Goal: Task Accomplishment & Management: Use online tool/utility

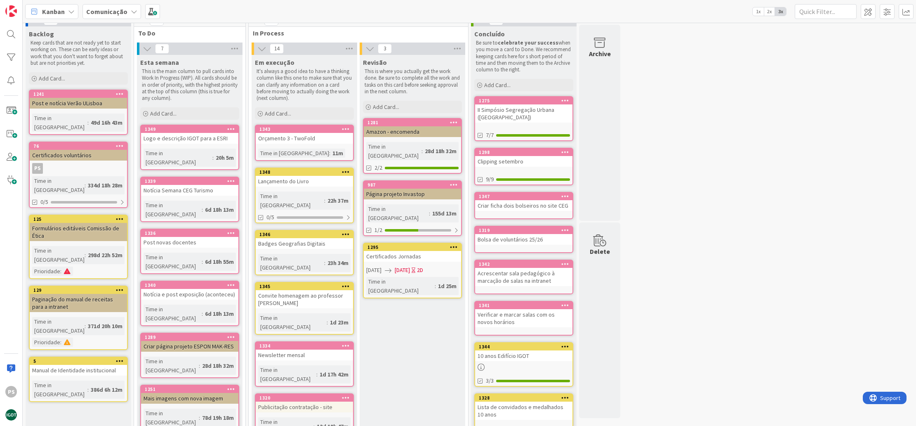
scroll to position [21, 0]
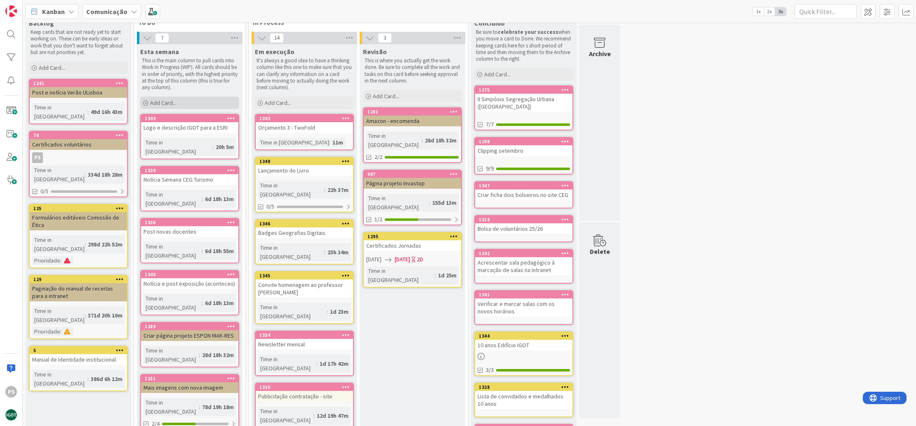
click at [187, 104] on div "Add Card..." at bounding box center [189, 103] width 99 height 12
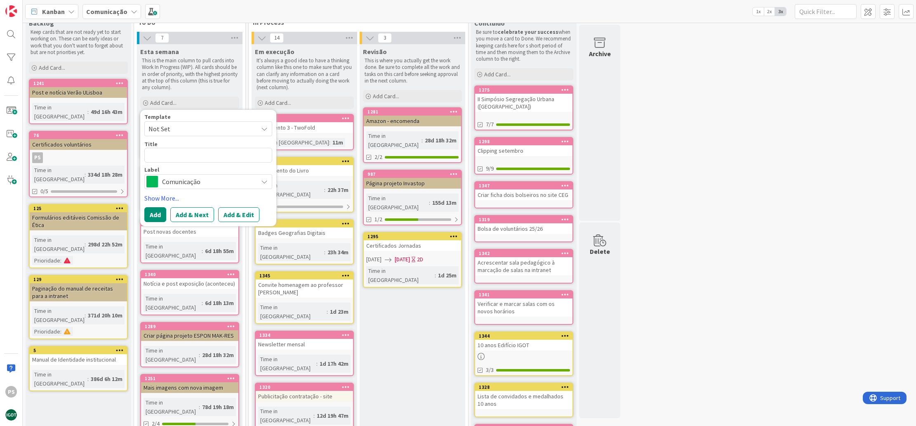
type textarea "x"
type textarea "N"
type textarea "x"
type textarea "No"
type textarea "x"
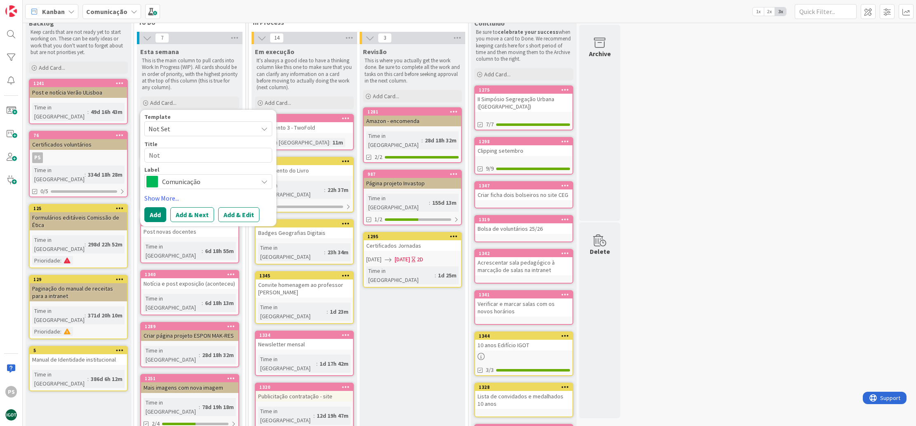
type textarea "Not´"
type textarea "x"
type textarea "Notí"
type textarea "x"
type textarea "Notíc"
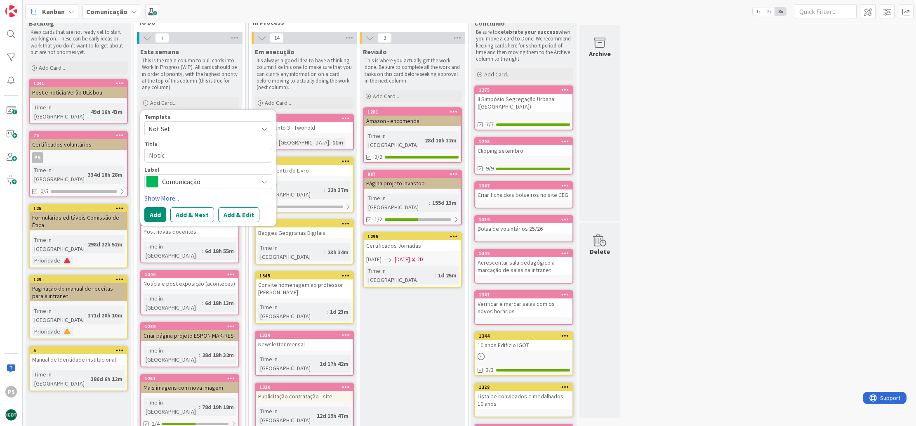
type textarea "x"
type textarea "Notíci"
type textarea "x"
type textarea "Notícia"
type textarea "x"
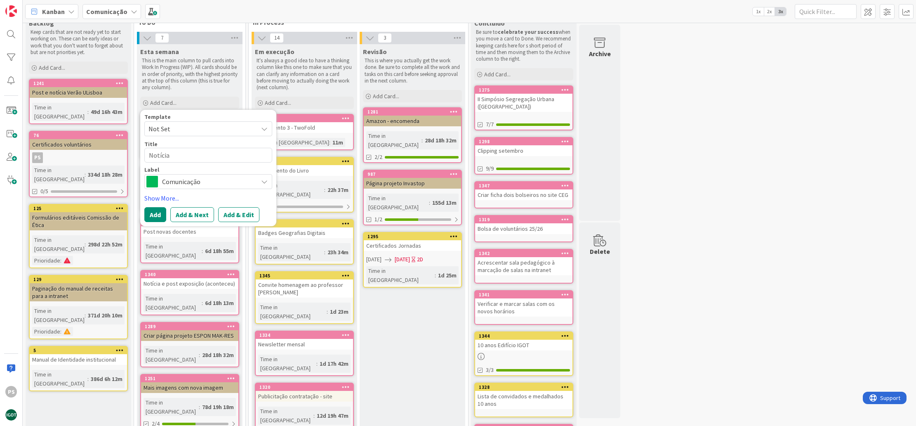
type textarea "Notícia"
type textarea "x"
type textarea "Notícia o"
type textarea "x"
type textarea "Notícia"
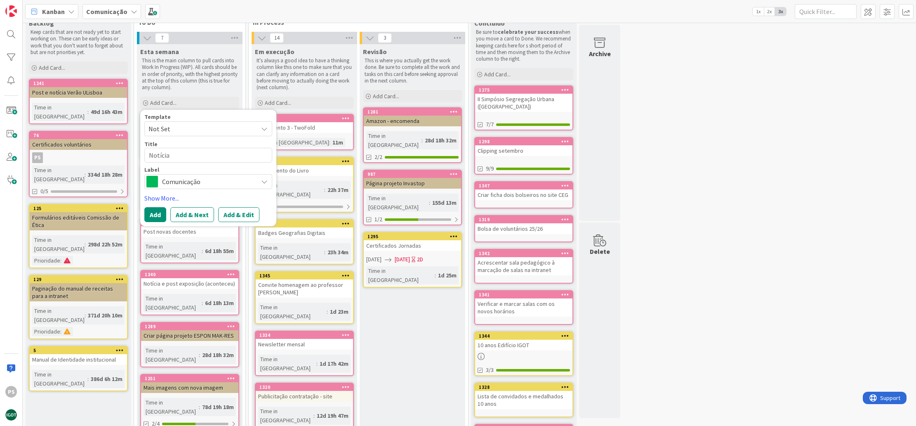
type textarea "x"
type textarea "Notícia p"
type textarea "x"
type textarea "Notícia pr´"
type textarea "x"
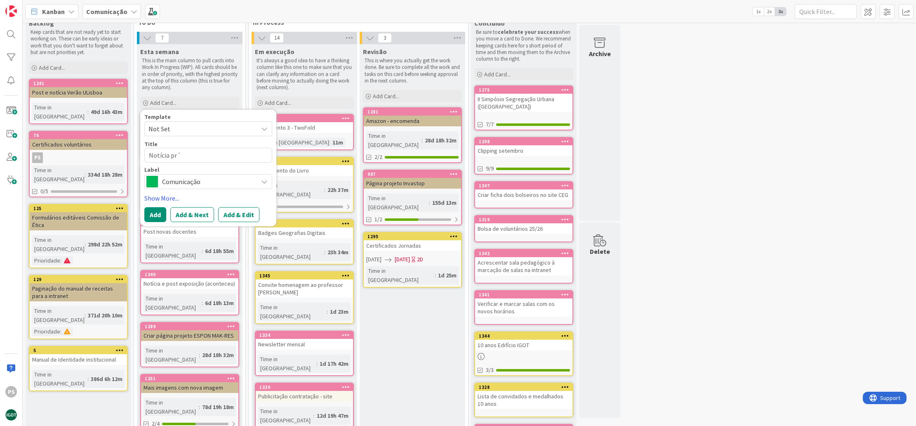
type textarea "Notícia pré"
type textarea "x"
type textarea "Notícia prém"
type textarea "x"
type textarea "Notícia prémi"
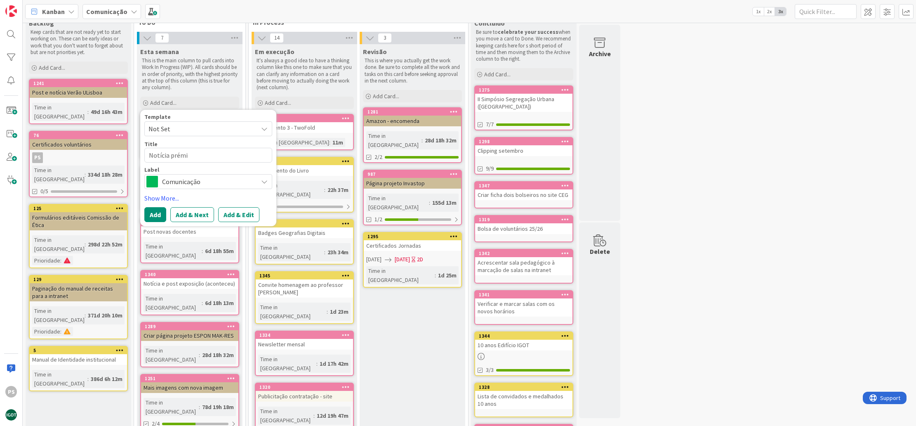
type textarea "x"
type textarea "Notícia prémio"
type textarea "x"
type textarea "Notícia prémio"
type textarea "x"
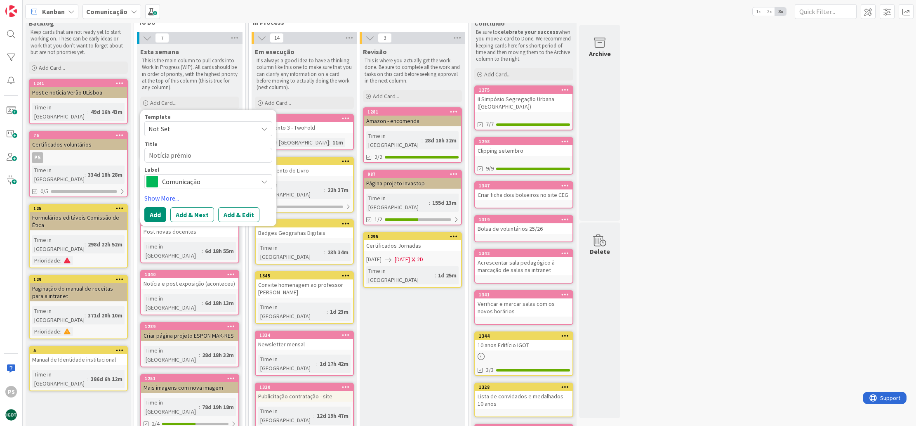
type textarea "Notícia prémio p"
type textarea "x"
type textarea "Notícia prémio pr"
type textarea "x"
type textarea "Notícia prémio pro"
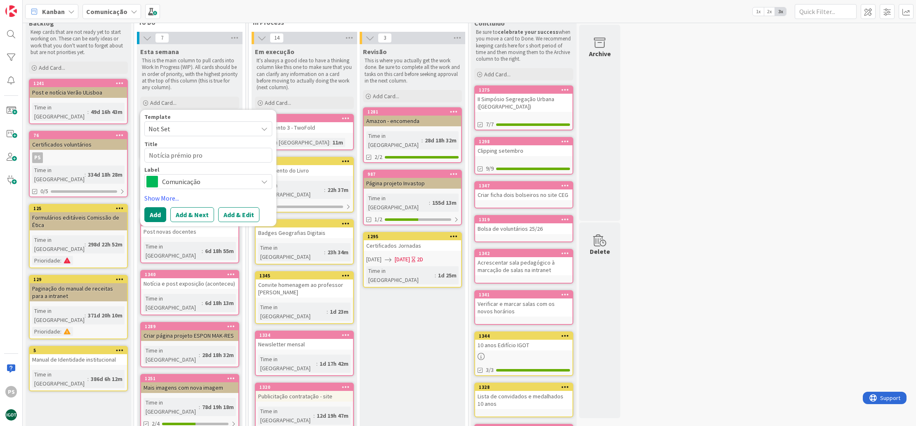
type textarea "x"
type textarea "Notícia prémio prof"
type textarea "x"
type textarea "Notícia prémio profe"
type textarea "x"
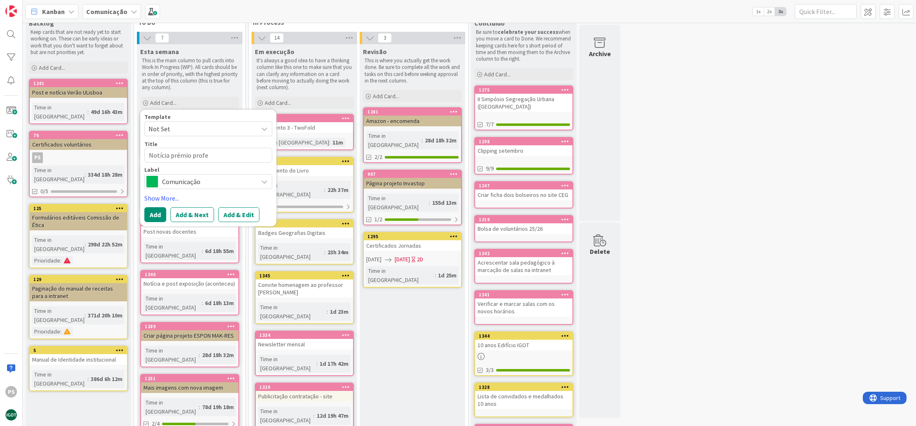
type textarea "Notícia prémio profes"
type textarea "x"
type textarea "Notícia prémio profess"
type textarea "x"
type textarea "Notícia prémio professo"
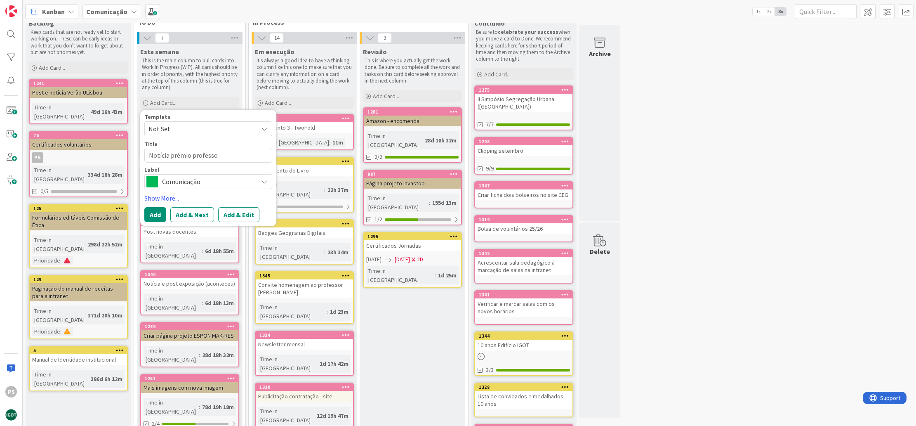
type textarea "x"
type textarea "Notícia prémio professor"
type textarea "x"
type textarea "Notícia prémio professor"
type textarea "x"
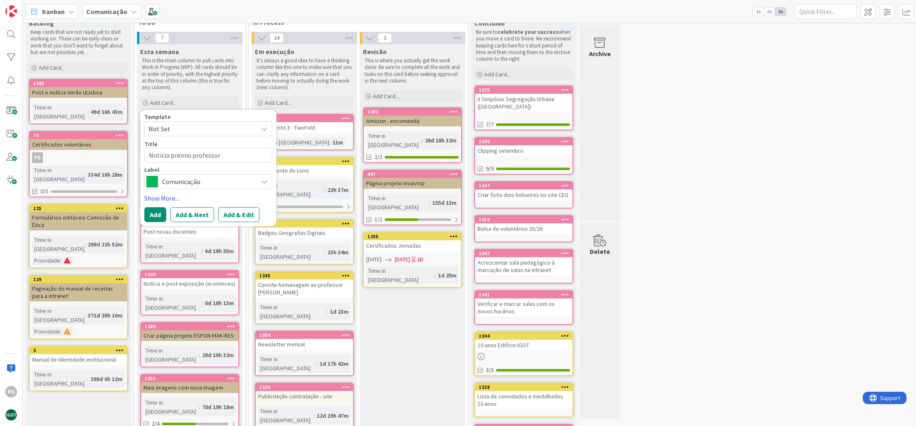
type textarea "Notícia prémio professor S"
type textarea "x"
type textarea "Notícia prémio professor Si"
type textarea "x"
type textarea "Notícia prémio professor Sim~"
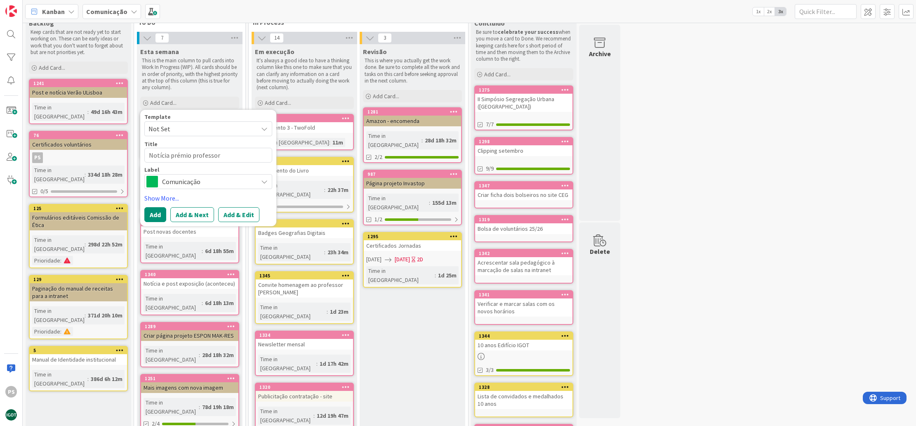
type textarea "x"
type textarea "Notícia prémio professor Simõ"
type textarea "x"
type textarea "Notícia prémio professor Simõe"
type textarea "x"
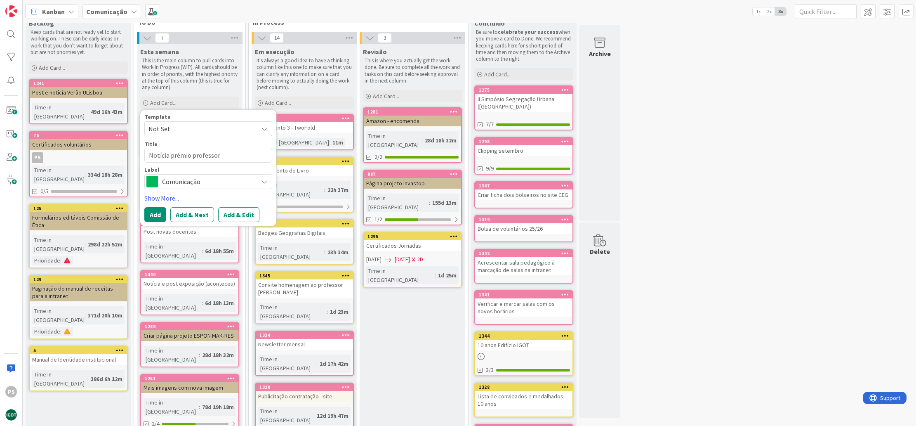
type textarea "Notícia prémio professor Simões"
type textarea "x"
type textarea "Notícia prémio professor Simões"
type textarea "x"
type textarea "Notícia prémio professor Simões e"
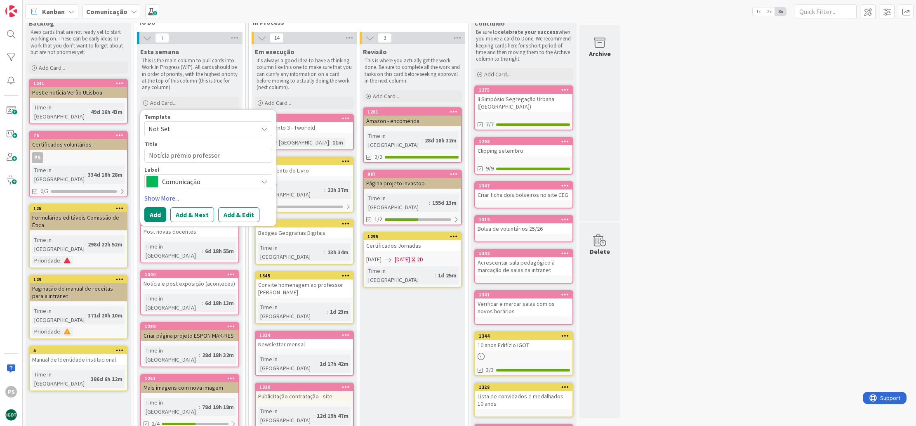
type textarea "x"
type textarea "Notícia prémio professor Simões e"
type textarea "x"
type textarea "Notícia prémio professor Simões e p"
type textarea "x"
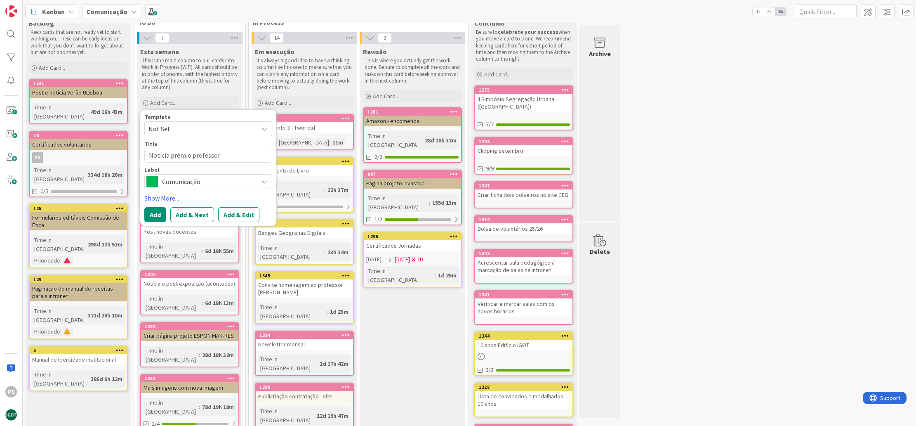
type textarea "Notícia prémio professor Simões e pu"
type textarea "x"
type textarea "Notícia prémio professor Simões e pub"
type textarea "x"
type textarea "Notícia prémio professor Simões e publ"
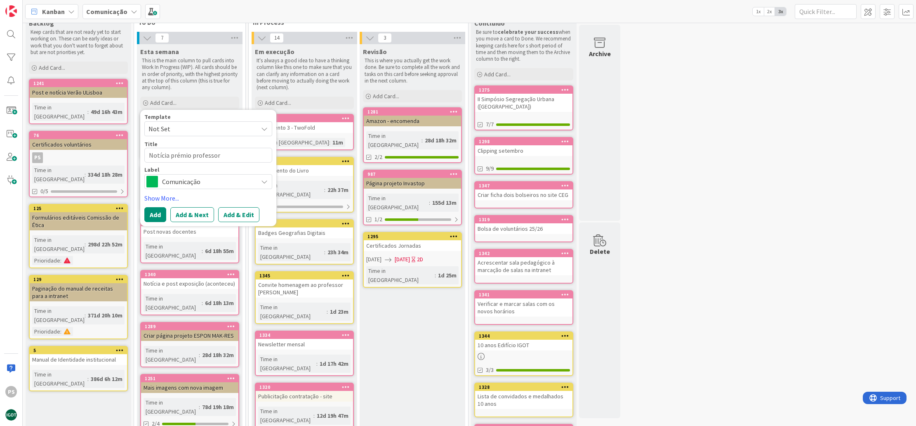
type textarea "x"
type textarea "Notícia prémio professor Simões e publi"
type textarea "x"
type textarea "Notícia prémio professor Simões e public"
type textarea "x"
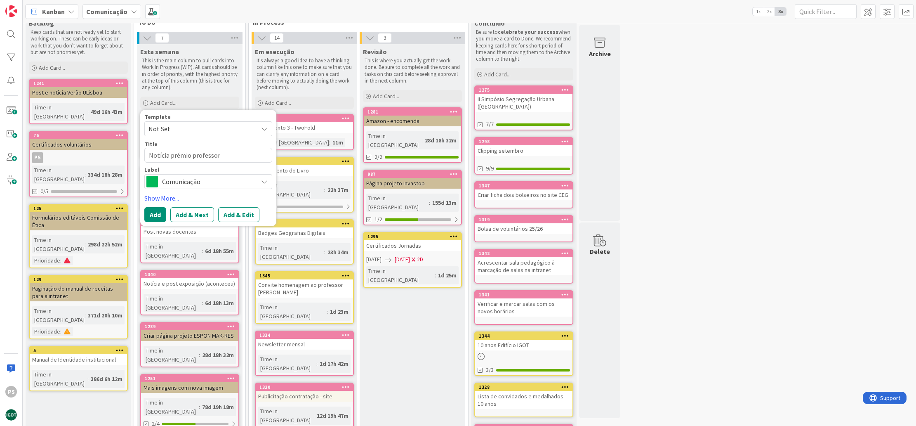
type textarea "Notícia prémio professor Simões e publica"
type textarea "x"
type textarea "Notícia prémio professor Simões e publicaç~"
type textarea "x"
type textarea "Notícia prémio professor Simões e publicaçã"
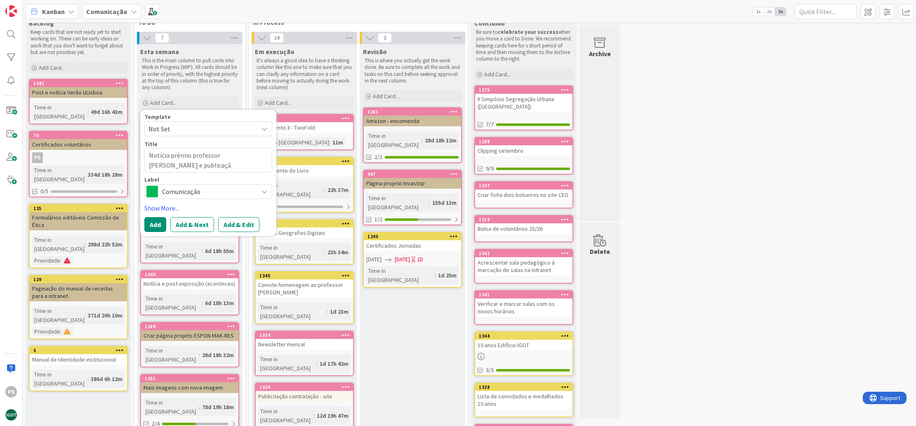
type textarea "x"
type textarea "Notícia prémio professor Simões e publicação"
type textarea "x"
type textarea "Notícia prémio professor Simões e publicação"
type textarea "x"
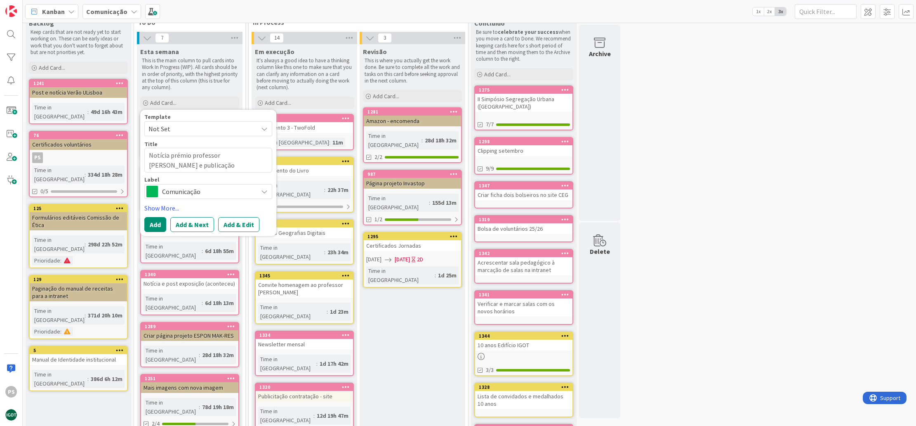
type textarea "Notícia prémio professor Simões e publicação n"
type textarea "x"
type textarea "Notícia prémio professor Simões e publicação na"
type textarea "x"
type textarea "Notícia prémio professor Simões e publicação nas"
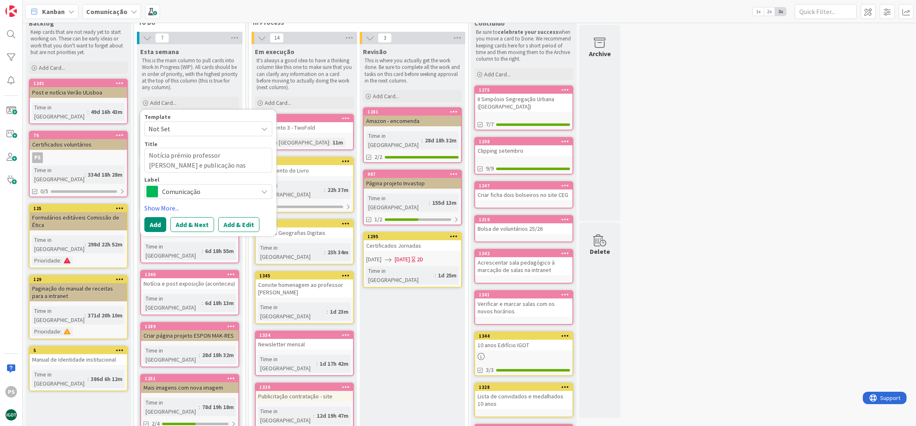
type textarea "x"
type textarea "Notícia prémio professor Simões e publicação nas"
type textarea "x"
type textarea "Notícia prémio professor Simões e publicação nas r"
type textarea "x"
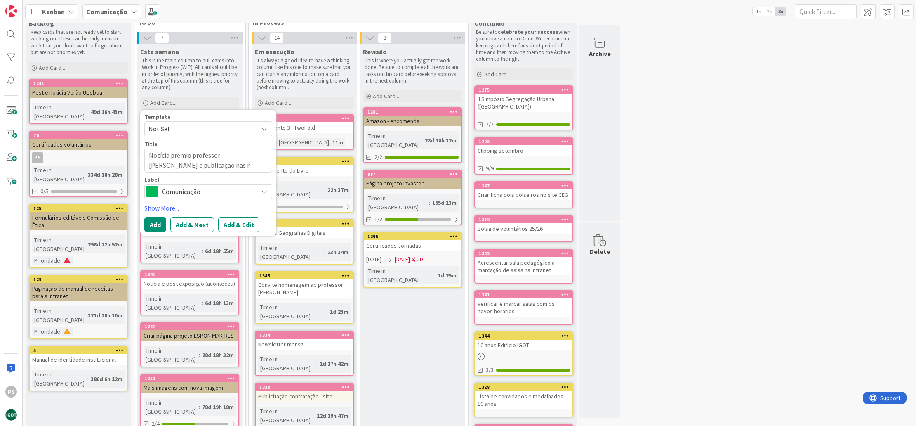
type textarea "Notícia prémio professor Simões e publicação nas re"
type textarea "x"
type textarea "Notícia prémio professor Simões e publicação nas red"
type textarea "x"
type textarea "Notícia prémio professor Simões e publicação nas rede"
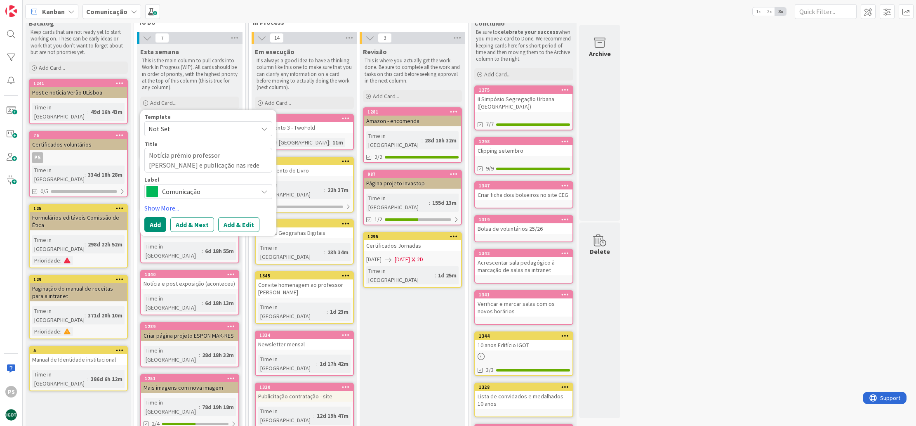
type textarea "x"
type textarea "Notícia prémio professor Simões e publicação nas redes"
type textarea "x"
type textarea "Notícia prémio professor Simões e publicação nas redes,"
type textarea "x"
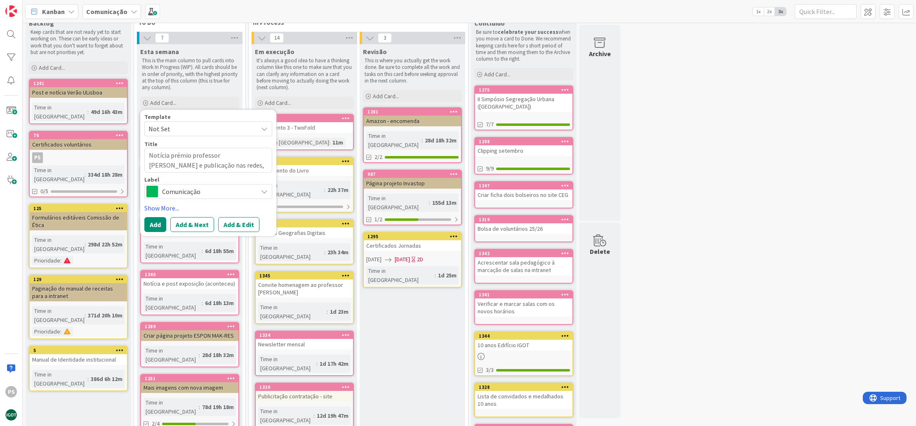
type textarea "Notícia prémio professor Simões e publicação nas redes,"
type textarea "x"
type textarea "Notícia prémio professor Simões e publicação nas redes, i"
type textarea "x"
type textarea "Notícia prémio professor Simões e publicação nas redes, in"
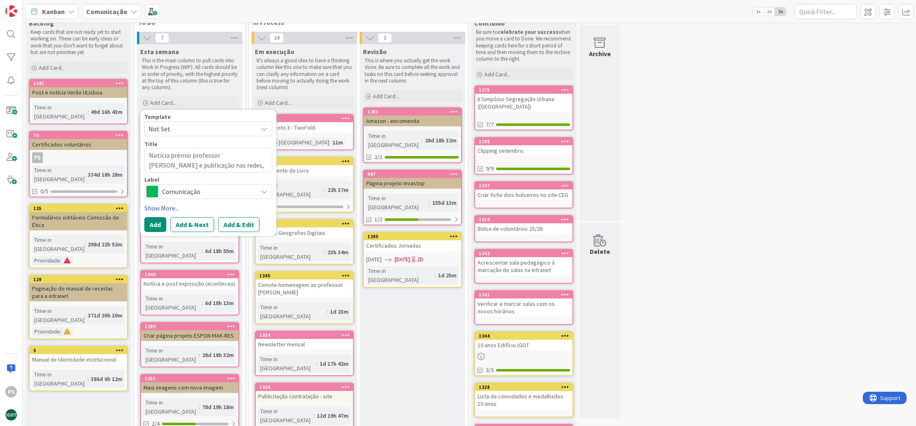
type textarea "x"
type textarea "Notícia prémio professor Simões e publicação nas redes, inc"
type textarea "x"
type textarea "Notícia prémio professor Simões e publicação nas redes, incl"
type textarea "x"
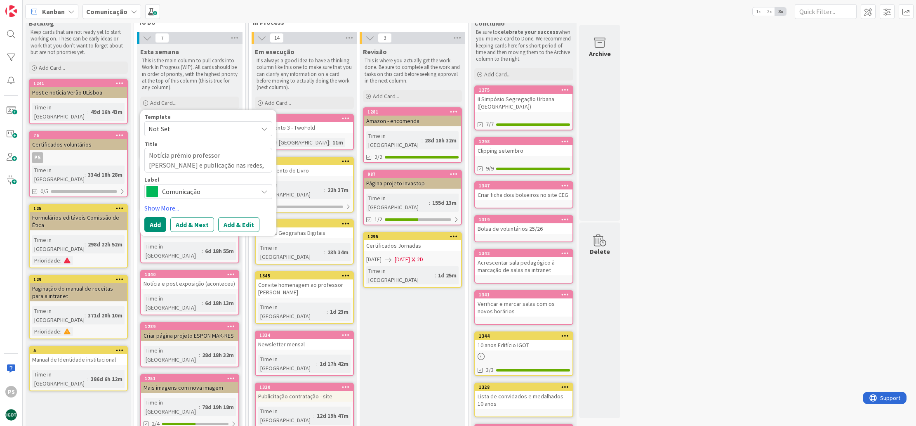
type textarea "Notícia prémio professor Simões e publicação nas redes, inclu"
type textarea "x"
type textarea "Notícia prémio professor Simões e publicação nas redes, inclui"
type textarea "x"
type textarea "Notícia prémio professor Simões e publicação nas redes, incluin"
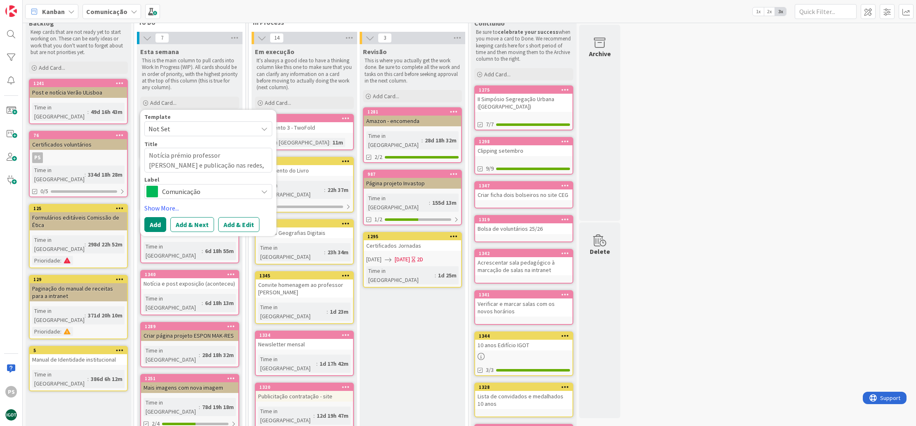
type textarea "x"
type textarea "Notícia prémio professor Simões e publicação nas redes, incluind"
type textarea "x"
type textarea "Notícia prémio professor Simões e publicação nas redes, incluindo"
type textarea "x"
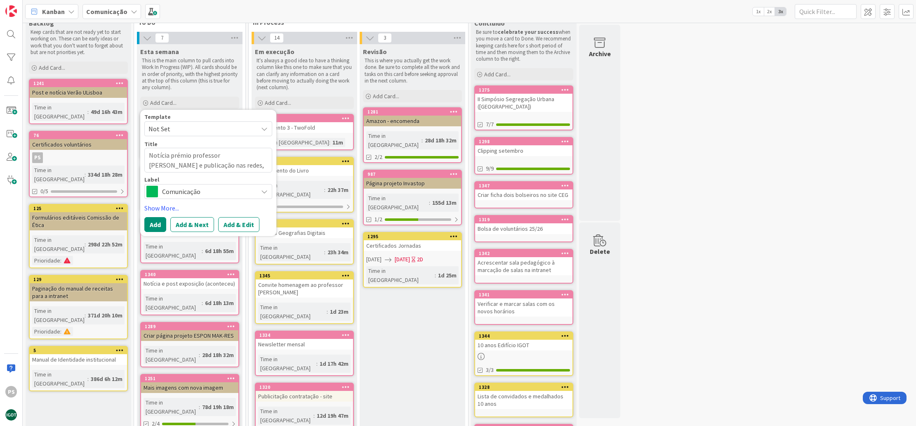
type textarea "Notícia prémio professor Simões e publicação nas redes, incluindo"
type textarea "x"
type textarea "Notícia prémio professor Simões e publicação nas redes, incluindo I"
type textarea "x"
type textarea "Notícia prémio professor Simões e publicação nas redes, incluindo In"
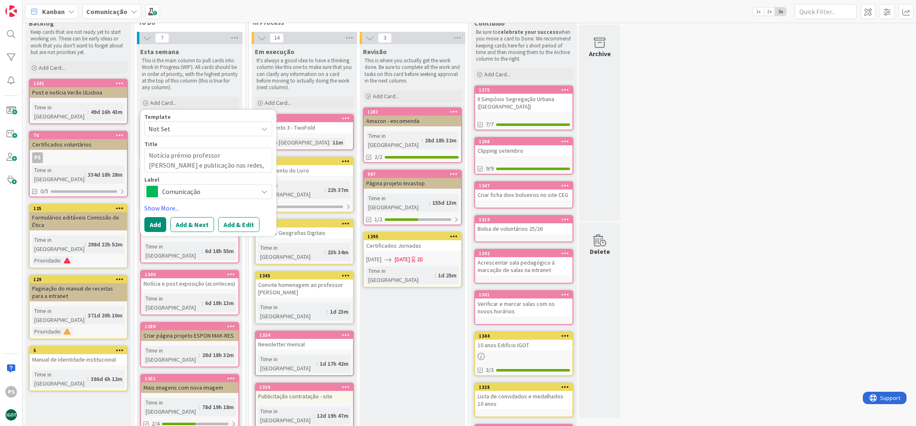
type textarea "x"
type textarea "Notícia prémio professor Simões e publicação nas redes, incluindo Ins"
type textarea "x"
type textarea "Notícia prémio professor Simões e publicação nas redes, incluindo Inst"
type textarea "x"
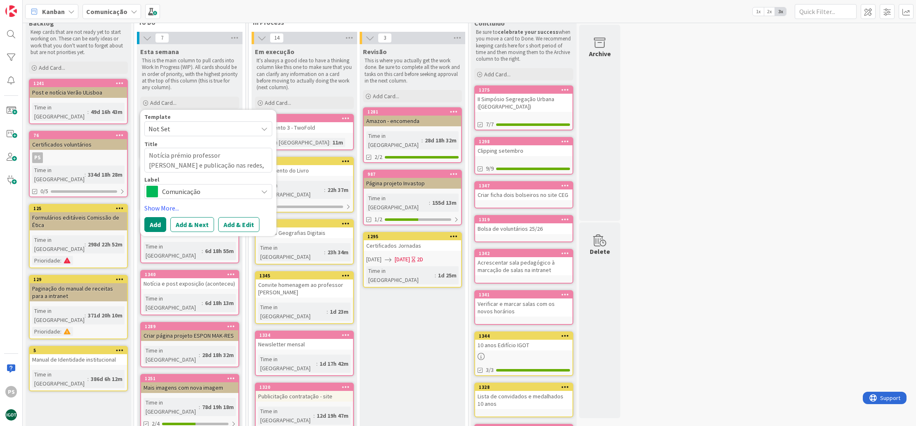
type textarea "Notícia prémio professor Simões e publicação nas redes, incluindo Insta"
type textarea "x"
type textarea "Notícia prémio professor Simões e publicação nas redes, incluindo Instag"
type textarea "x"
type textarea "Notícia prémio professor Simões e publicação nas redes, incluindo Instagr"
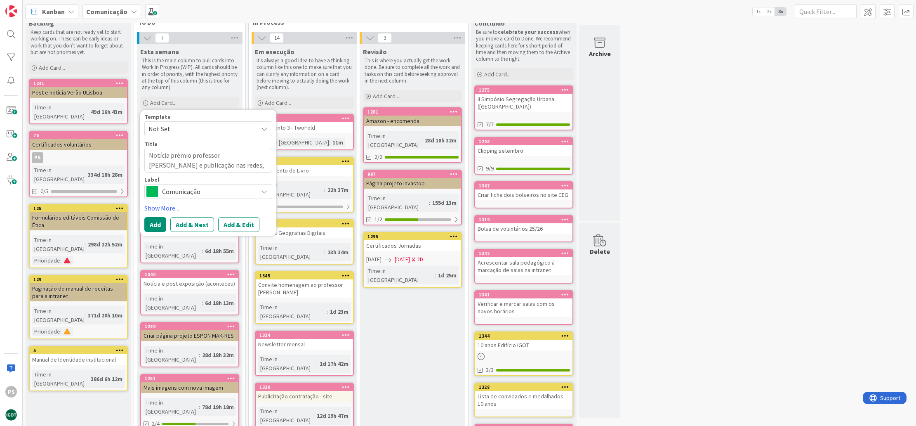
type textarea "x"
type textarea "Notícia prémio professor Simões e publicação nas redes, incluindo Instagra"
type textarea "x"
type textarea "Notícia prémio professor Simões e publicação nas redes, incluindo Instagram"
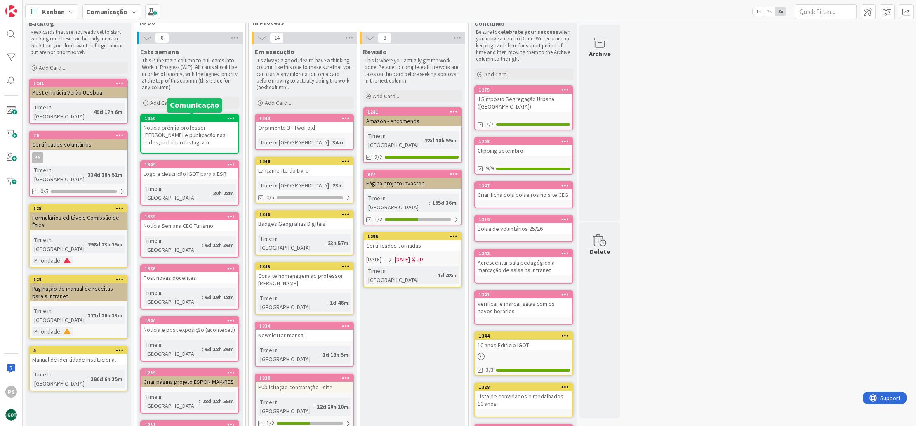
click at [198, 119] on div "1350" at bounding box center [192, 119] width 94 height 6
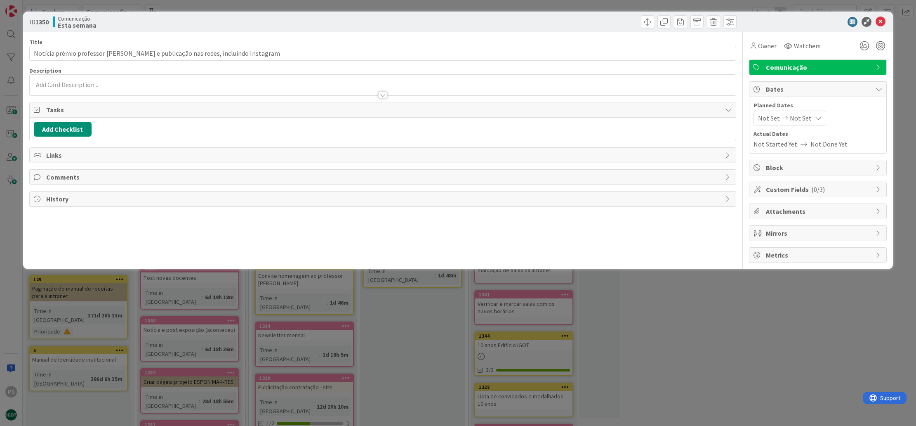
click at [841, 70] on span "Comunicação" at bounding box center [819, 67] width 106 height 10
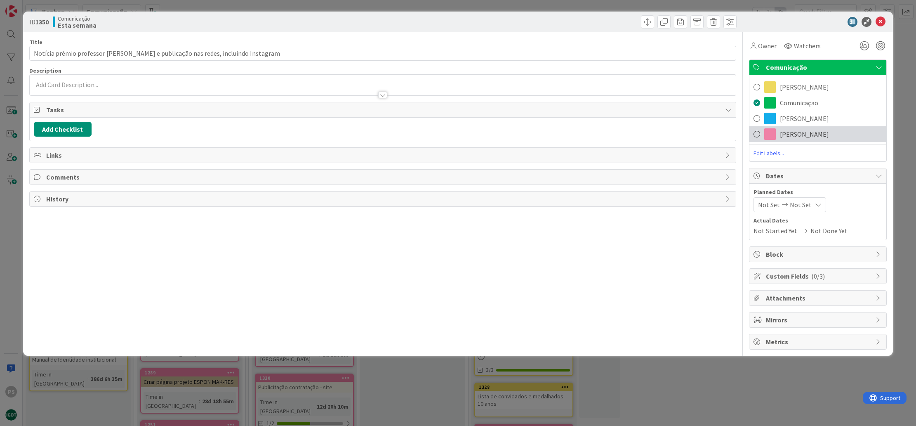
click at [796, 133] on div "[PERSON_NAME]" at bounding box center [818, 134] width 137 height 16
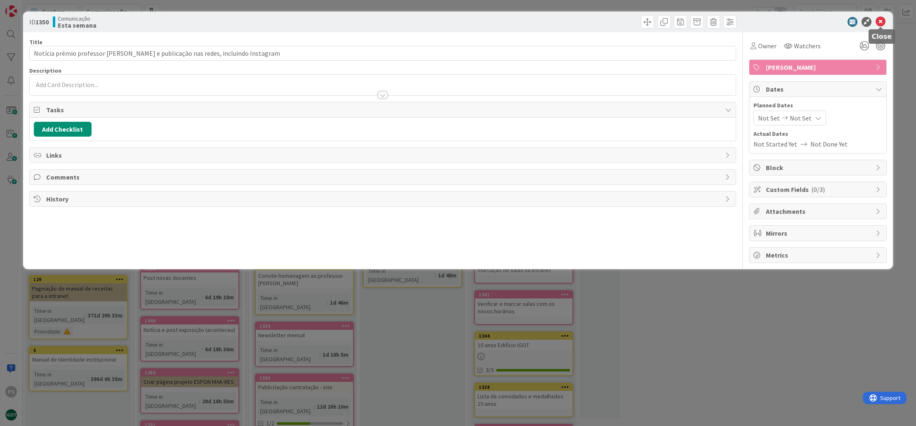
click at [883, 22] on icon at bounding box center [881, 22] width 10 height 10
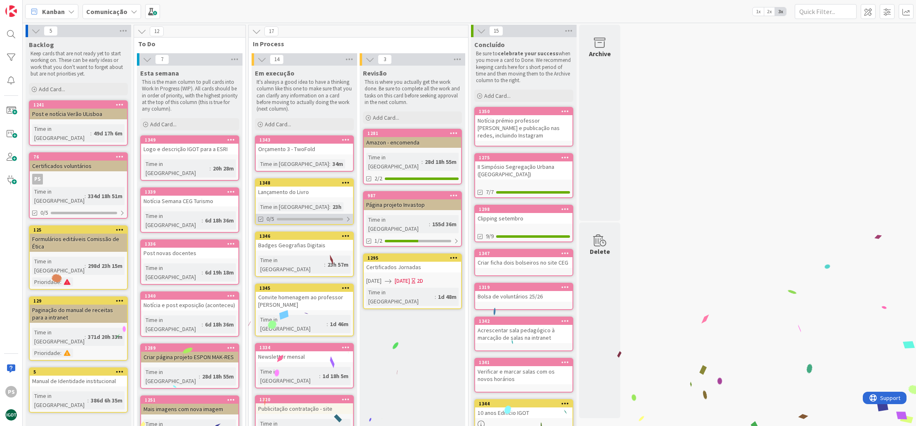
click at [314, 220] on div "0/5" at bounding box center [304, 219] width 97 height 10
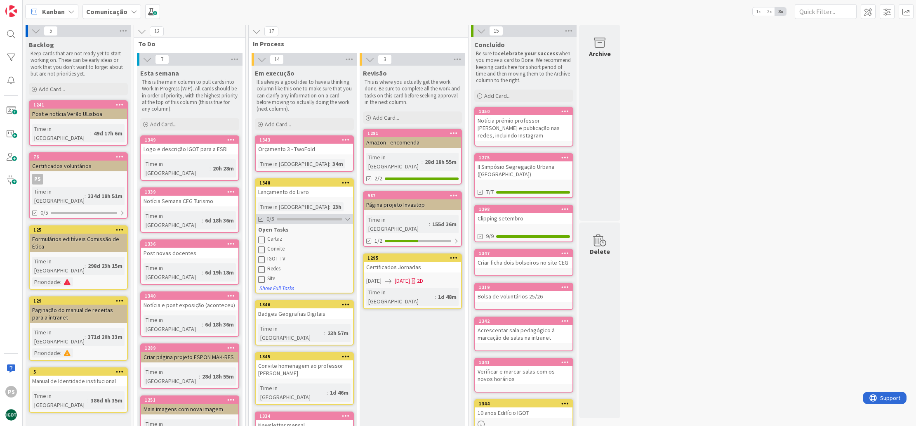
click at [314, 218] on div at bounding box center [310, 219] width 66 height 2
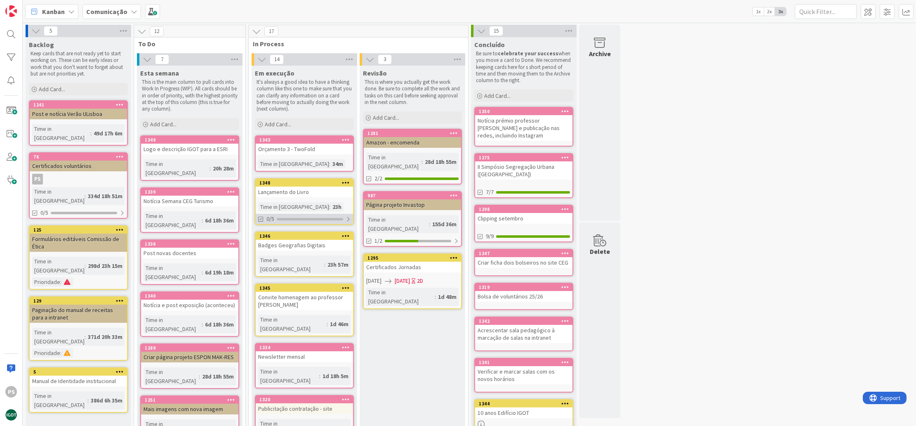
click at [316, 220] on div "0/5" at bounding box center [304, 219] width 97 height 10
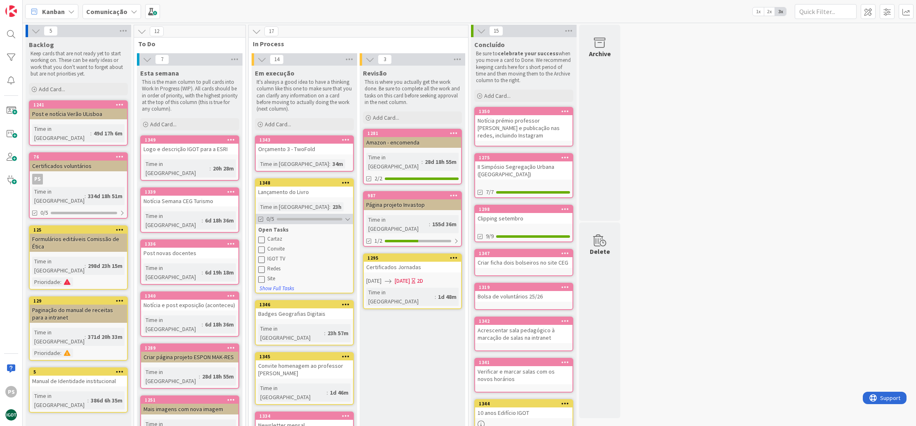
click at [315, 219] on div at bounding box center [310, 219] width 66 height 2
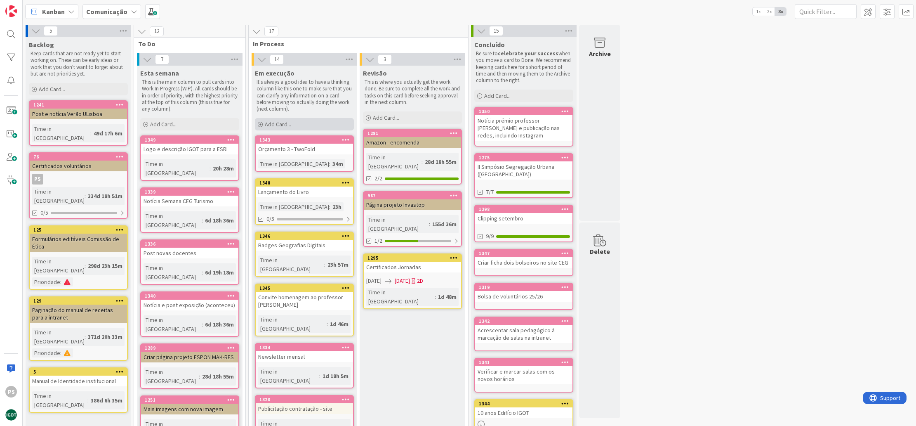
click at [273, 122] on span "Add Card..." at bounding box center [278, 123] width 26 height 7
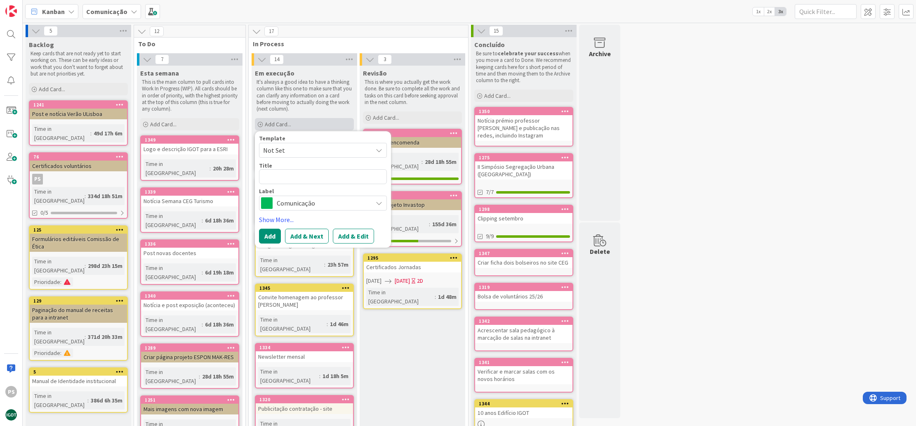
type textarea "x"
type textarea "I"
type textarea "x"
type textarea "Id"
type textarea "x"
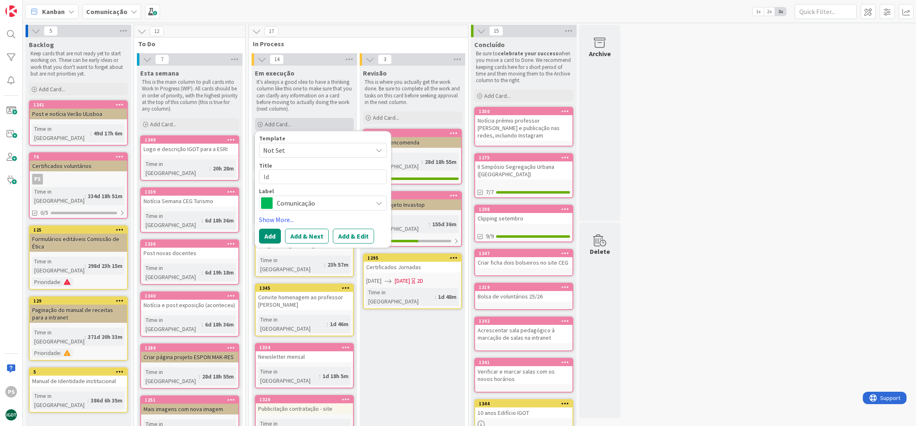
type textarea "Ide"
type textarea "x"
type textarea "Iden"
type textarea "x"
type textarea "Ident"
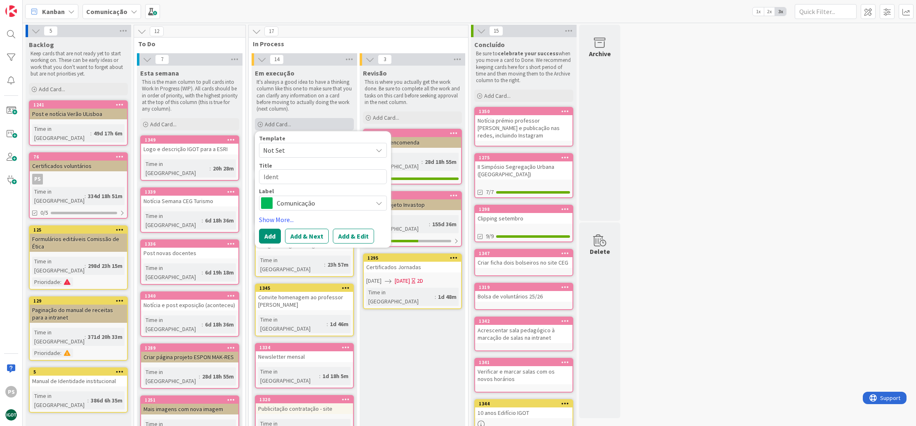
type textarea "x"
type textarea "Identi"
type textarea "x"
type textarea "Identif"
type textarea "x"
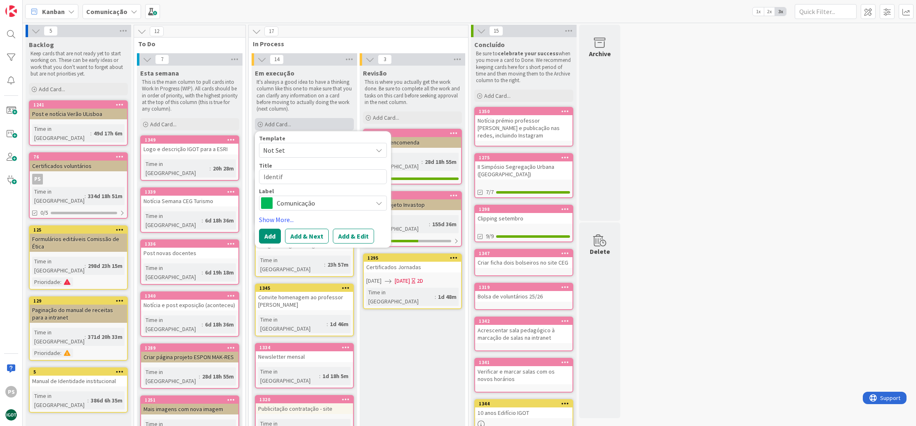
type textarea "Identifi"
type textarea "x"
type textarea "Identific"
type textarea "x"
type textarea "Identifica"
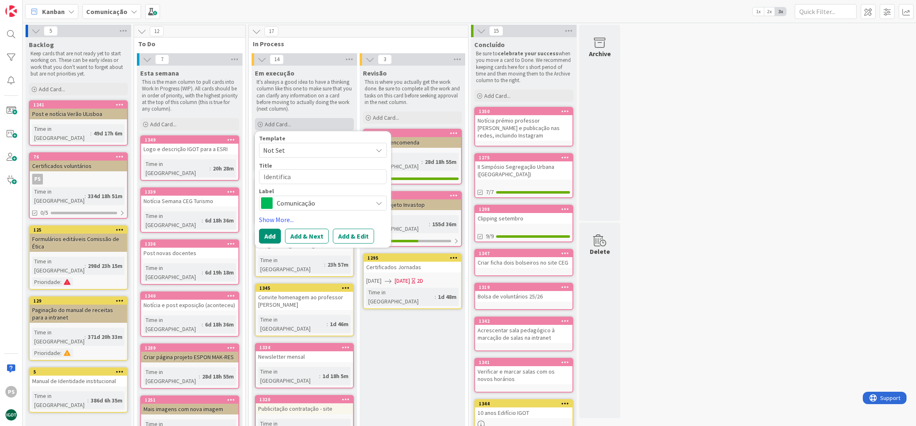
type textarea "x"
type textarea "Identificad"
type textarea "x"
type textarea "Identificado"
type textarea "x"
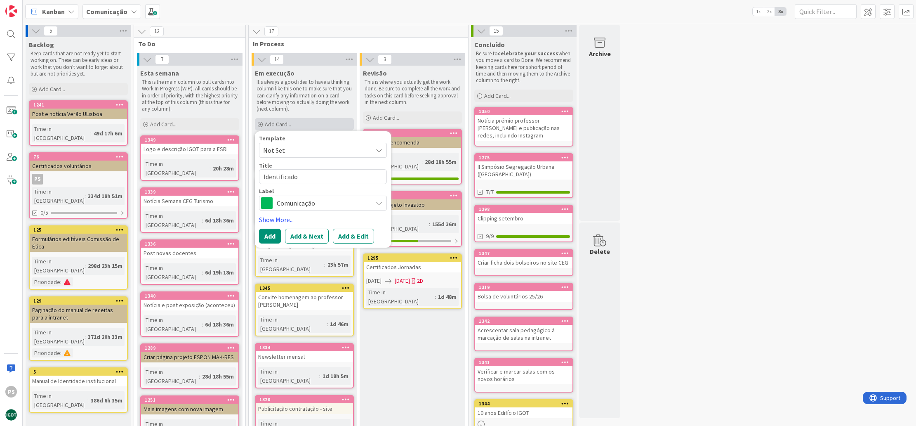
type textarea "Identificador"
type textarea "x"
type textarea "Identificadore"
type textarea "x"
type textarea "Identificadores"
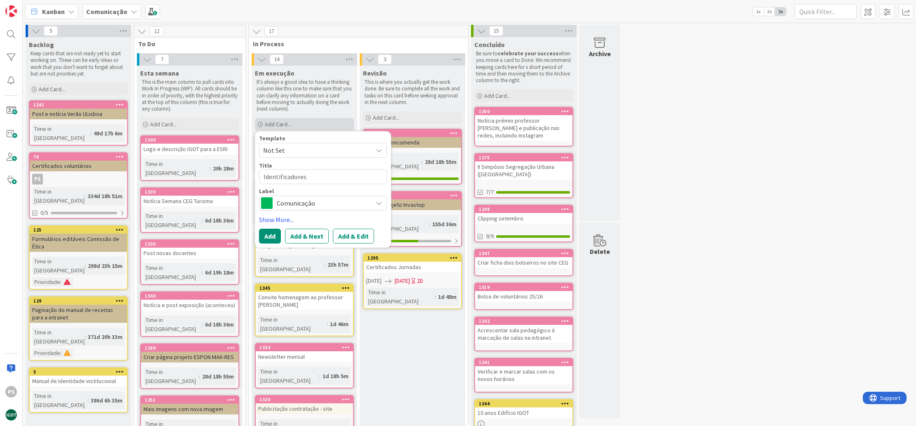
type textarea "x"
type textarea "Identificadores"
type textarea "x"
type textarea "Identificadores d"
type textarea "x"
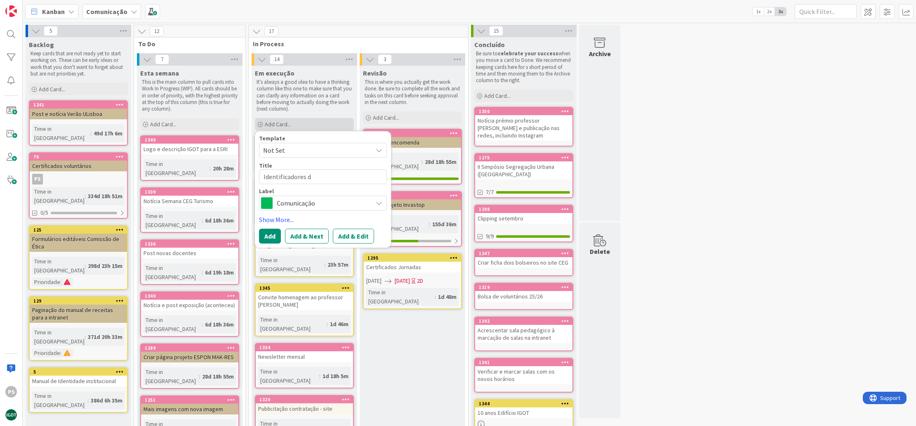
type textarea "Identificadores da"
type textarea "x"
type textarea "Identificadores das"
type textarea "x"
type textarea "Identificadores das"
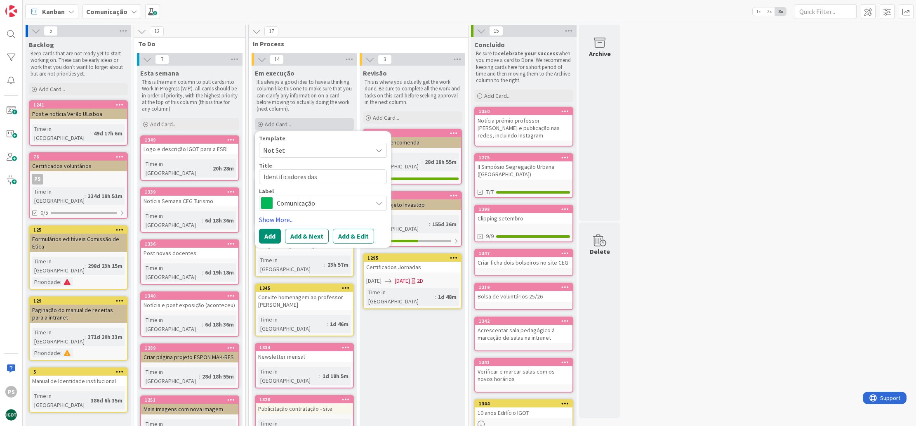
type textarea "x"
type textarea "Identificadores das s"
type textarea "x"
type textarea "Identificadores das sa"
type textarea "x"
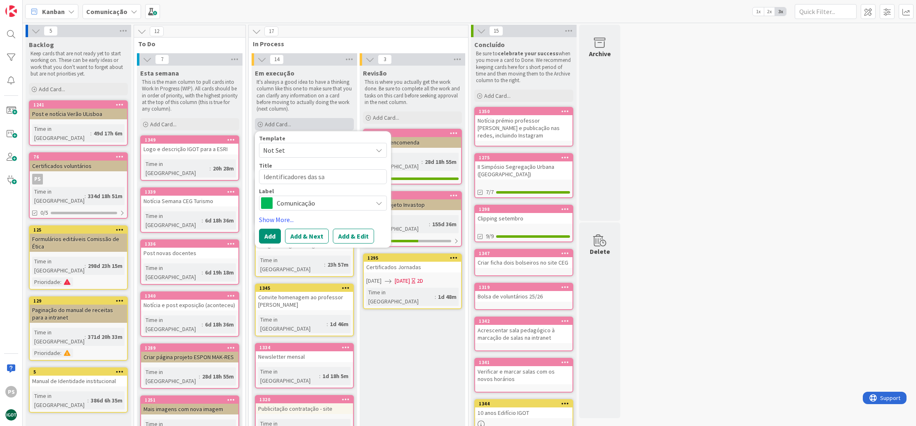
type textarea "Identificadores das sal"
click at [311, 200] on span "Comunicação" at bounding box center [323, 203] width 92 height 12
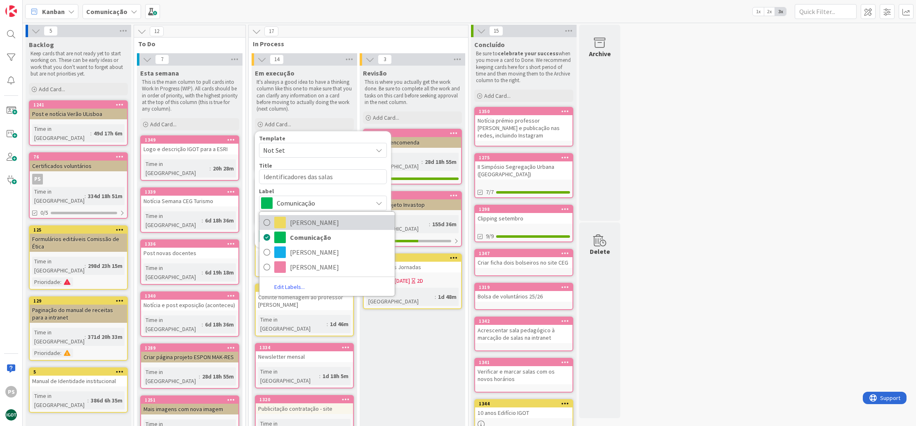
click at [313, 223] on span "[PERSON_NAME] [PERSON_NAME]" at bounding box center [340, 222] width 101 height 12
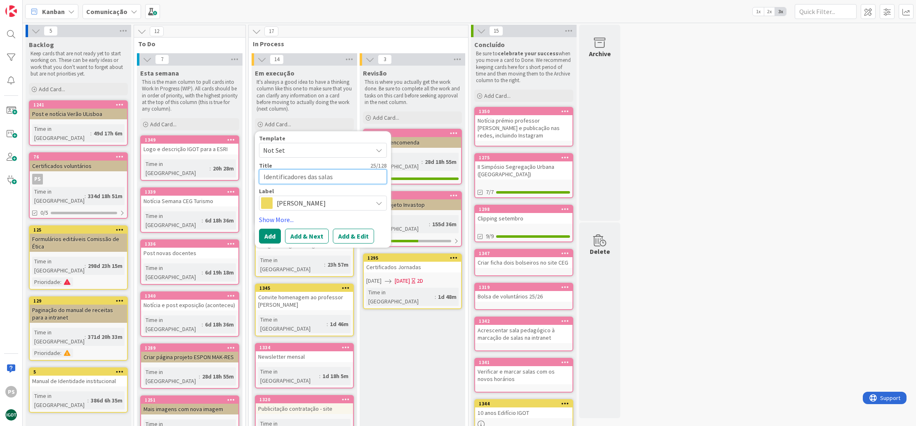
drag, startPoint x: 306, startPoint y: 176, endPoint x: 288, endPoint y: 176, distance: 17.7
click at [288, 176] on textarea "Identificadores das salas" at bounding box center [323, 176] width 128 height 15
click at [277, 232] on button "Add" at bounding box center [270, 236] width 22 height 15
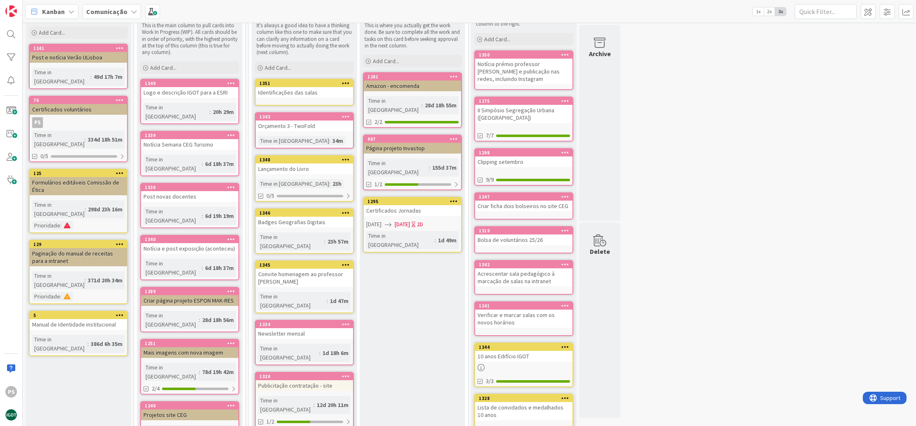
scroll to position [215, 0]
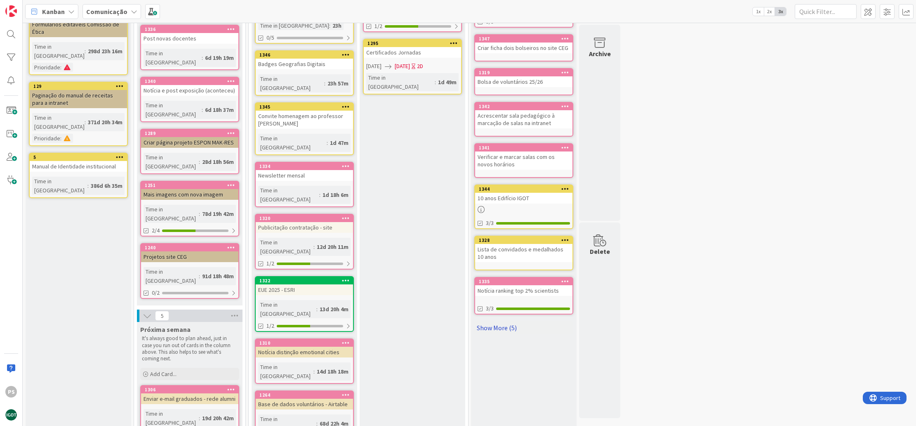
click at [498, 329] on link "Show More (5)" at bounding box center [523, 327] width 99 height 13
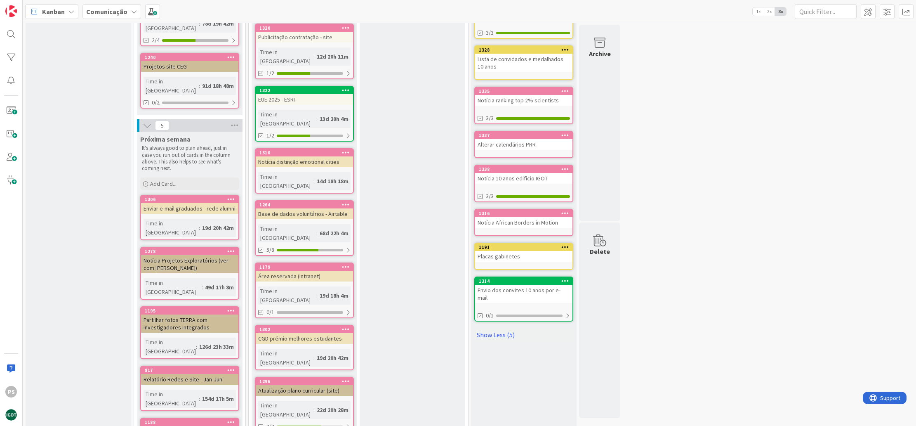
scroll to position [442, 0]
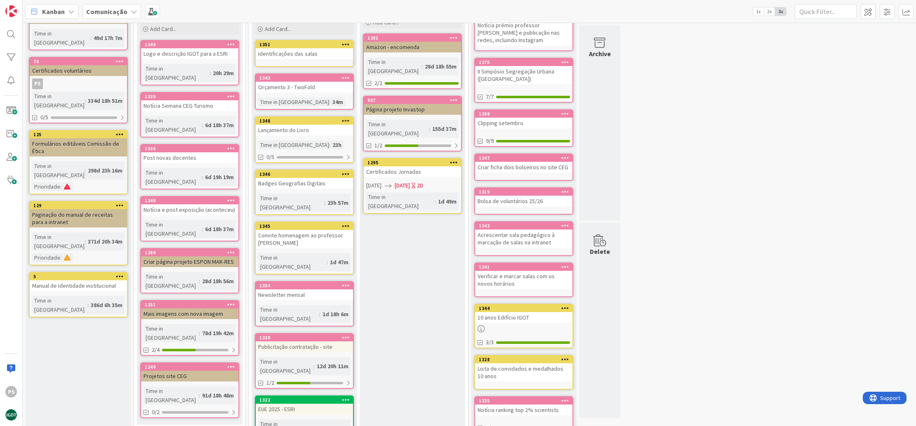
scroll to position [0, 0]
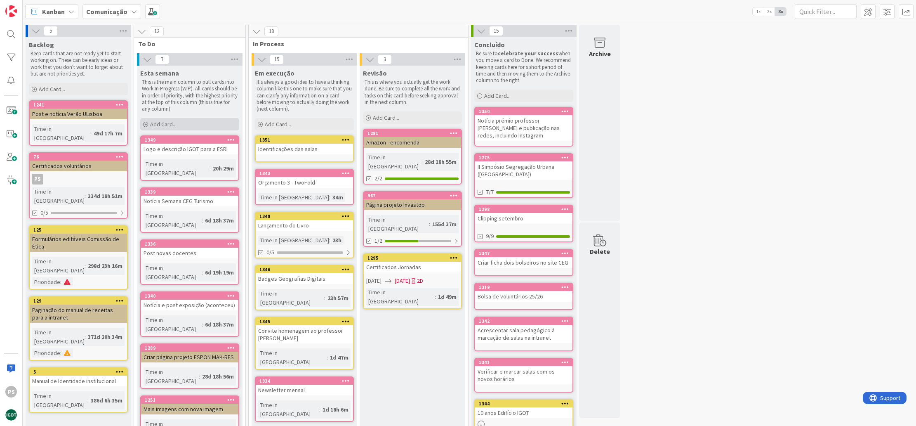
click at [190, 125] on div "Add Card..." at bounding box center [189, 124] width 99 height 12
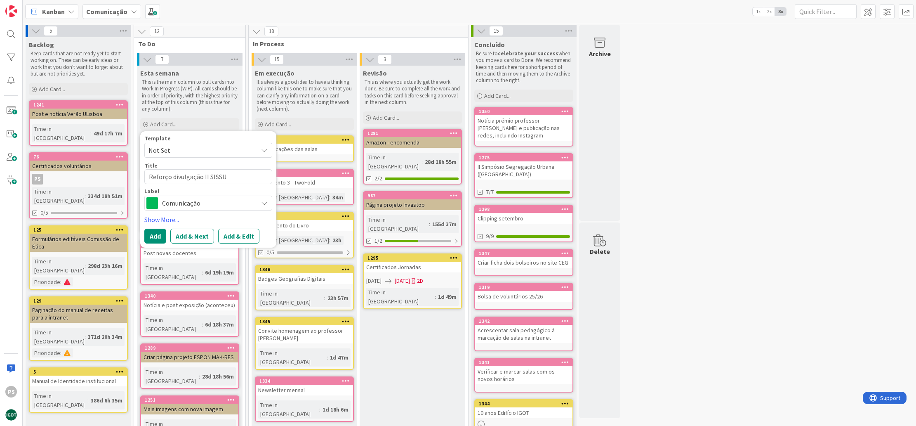
click at [219, 202] on span "Comunicação" at bounding box center [208, 203] width 92 height 12
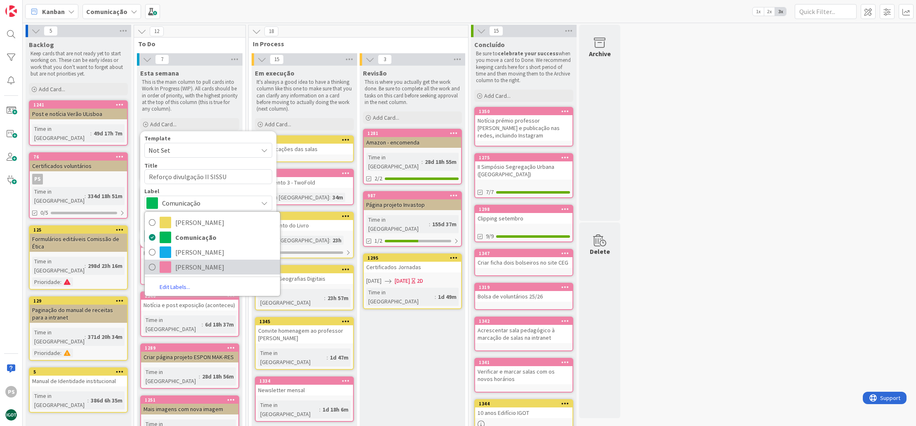
click at [196, 269] on span "[PERSON_NAME]" at bounding box center [225, 267] width 101 height 12
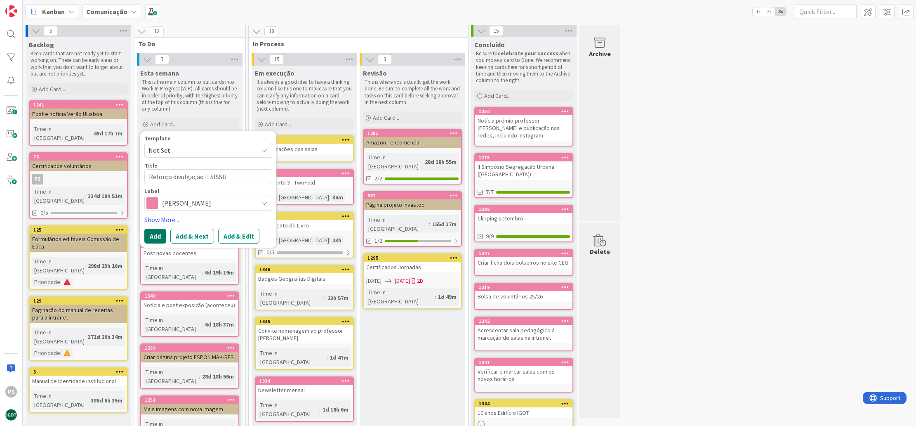
click at [149, 237] on button "Add" at bounding box center [155, 236] width 22 height 15
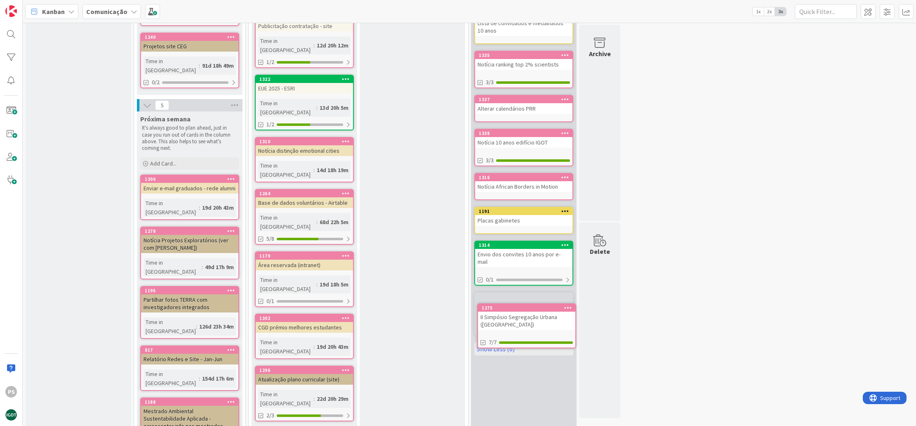
scroll to position [430, 0]
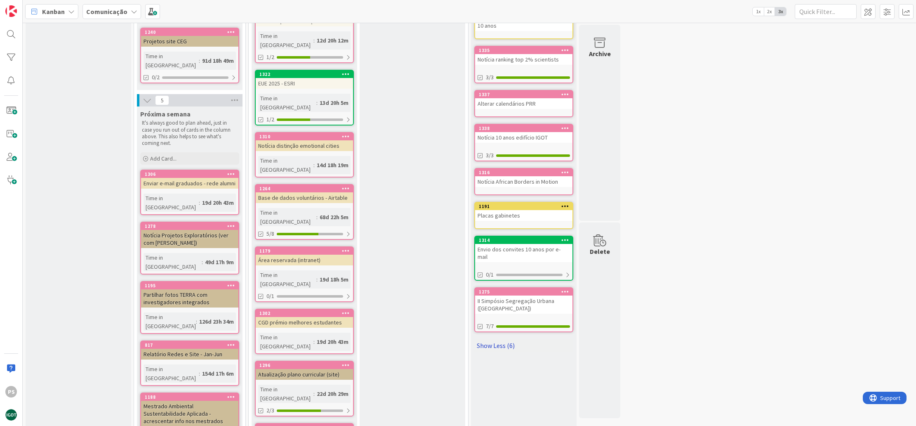
click at [506, 341] on link "Show Less (6)" at bounding box center [523, 345] width 99 height 13
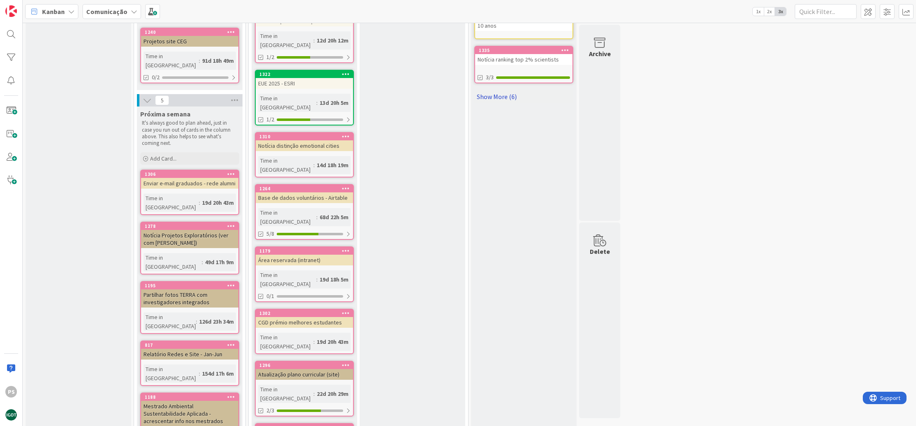
click at [483, 96] on link "Show More (6)" at bounding box center [523, 96] width 99 height 13
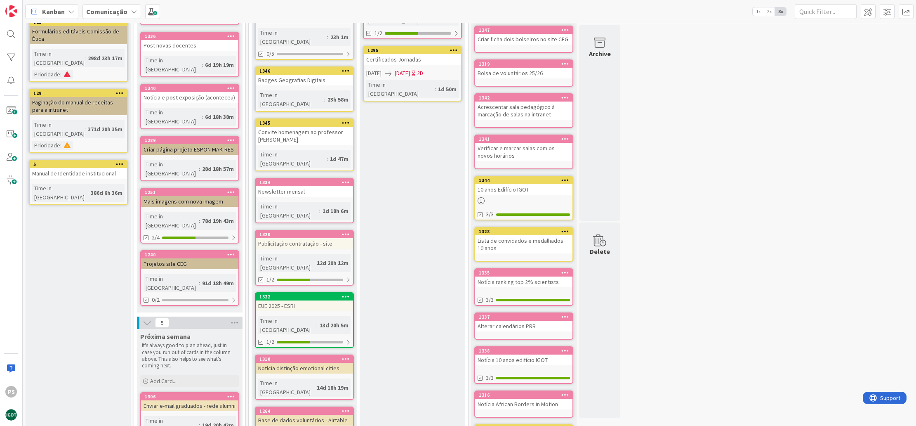
scroll to position [34, 0]
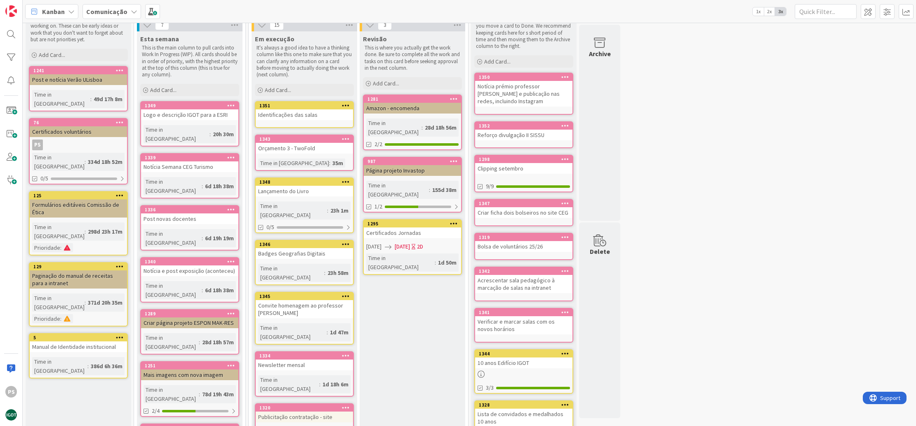
click at [344, 104] on icon at bounding box center [346, 105] width 8 height 6
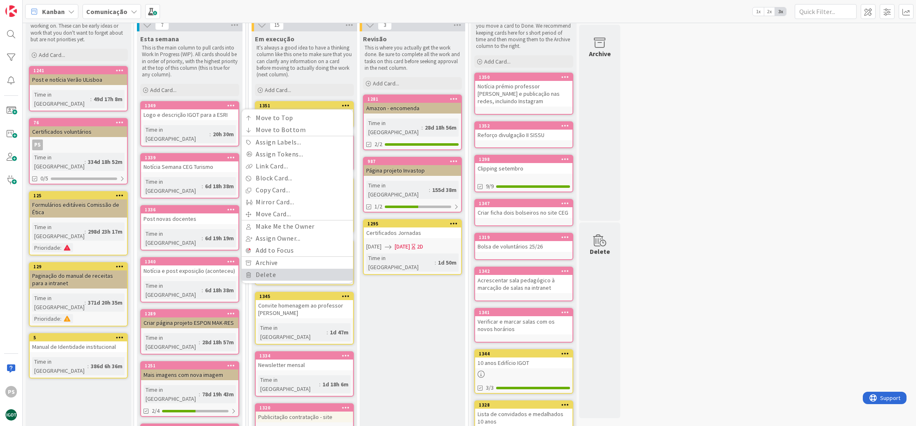
click at [267, 274] on link "Delete" at bounding box center [297, 275] width 111 height 12
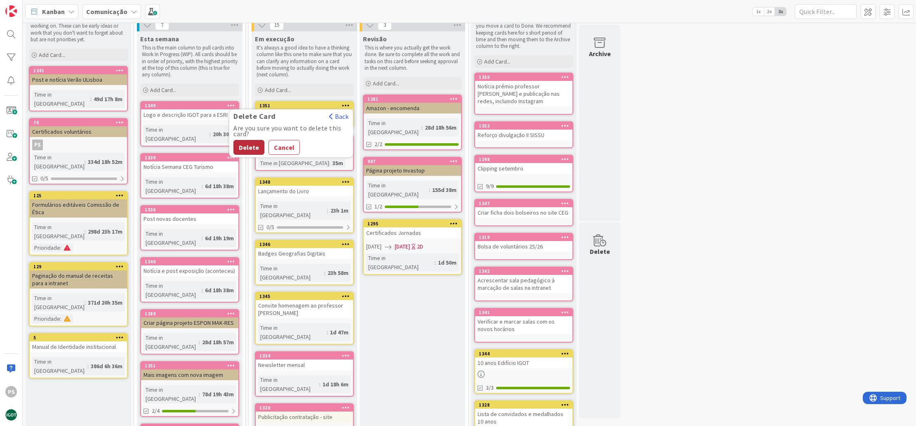
click at [252, 147] on button "Delete" at bounding box center [249, 147] width 31 height 15
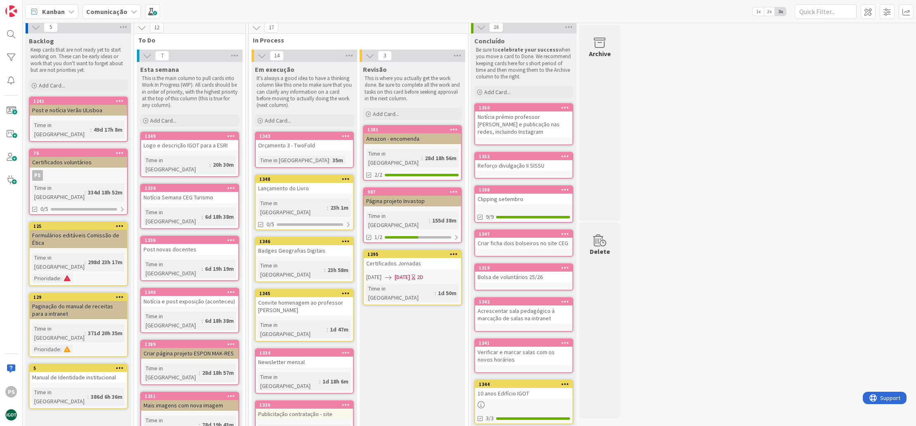
scroll to position [12, 0]
